Goal: Information Seeking & Learning: Compare options

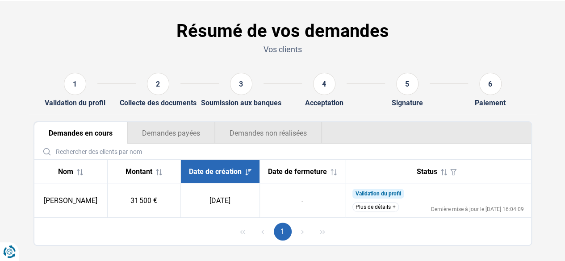
scroll to position [45, 0]
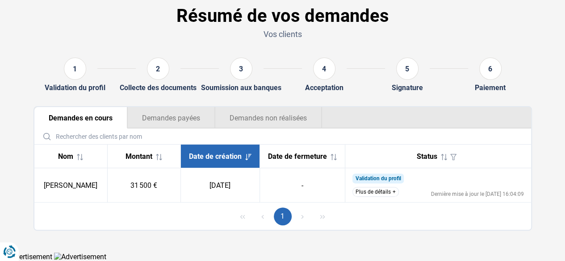
click at [378, 193] on button "Plus de détails" at bounding box center [375, 192] width 46 height 10
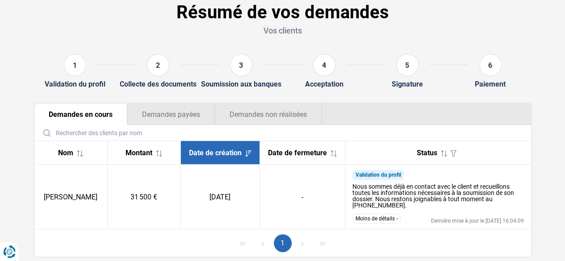
click at [188, 122] on button "Demandes payées" at bounding box center [171, 114] width 88 height 21
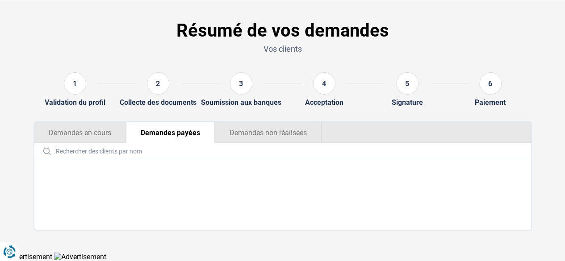
scroll to position [26, 0]
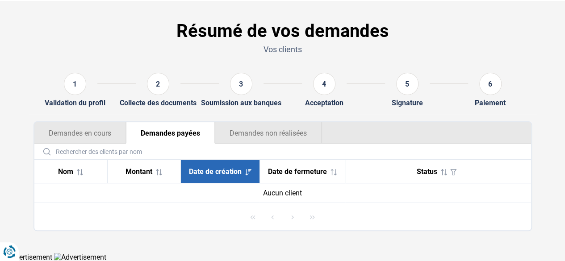
click at [267, 138] on button "Demandes non réalisées" at bounding box center [268, 132] width 107 height 21
